Goal: Information Seeking & Learning: Understand process/instructions

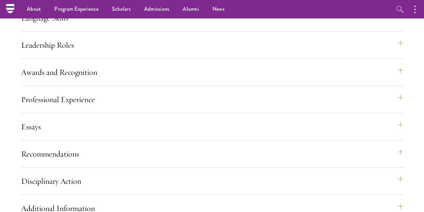
scroll to position [598, 0]
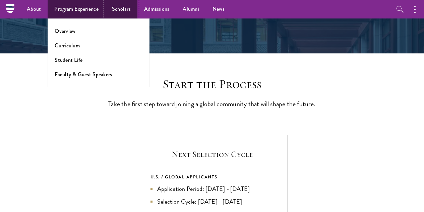
scroll to position [117, 0]
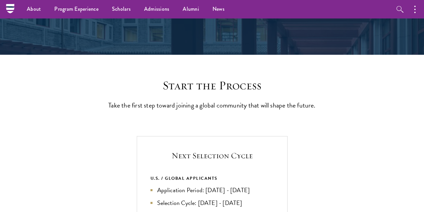
drag, startPoint x: 100, startPoint y: 0, endPoint x: 95, endPoint y: 54, distance: 53.9
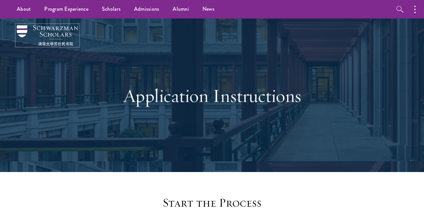
drag, startPoint x: 95, startPoint y: 54, endPoint x: 38, endPoint y: 30, distance: 61.8
click at [38, 30] on img at bounding box center [47, 35] width 61 height 20
